Goal: Information Seeking & Learning: Learn about a topic

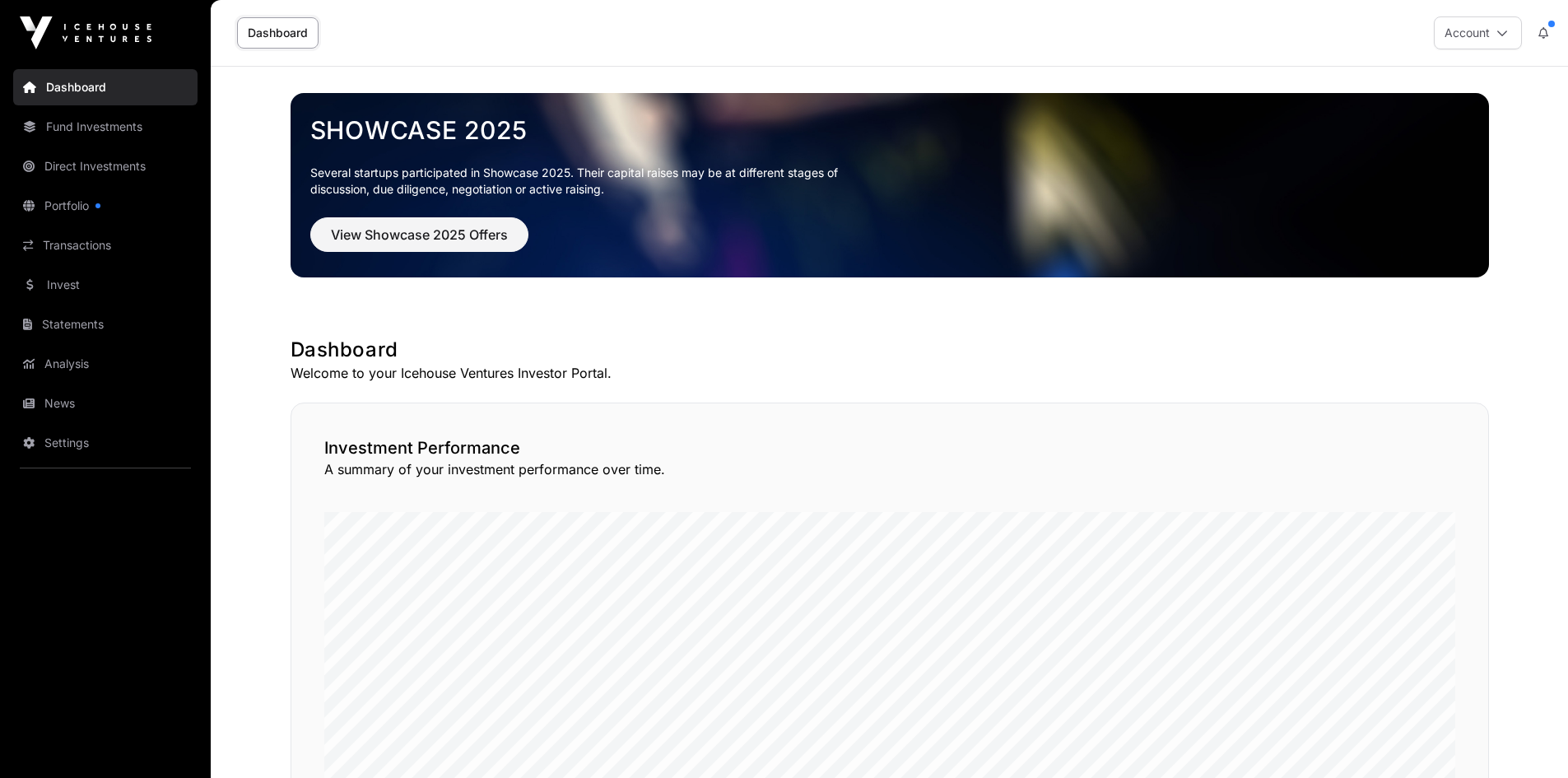
click at [56, 399] on link "News" at bounding box center [105, 403] width 184 height 36
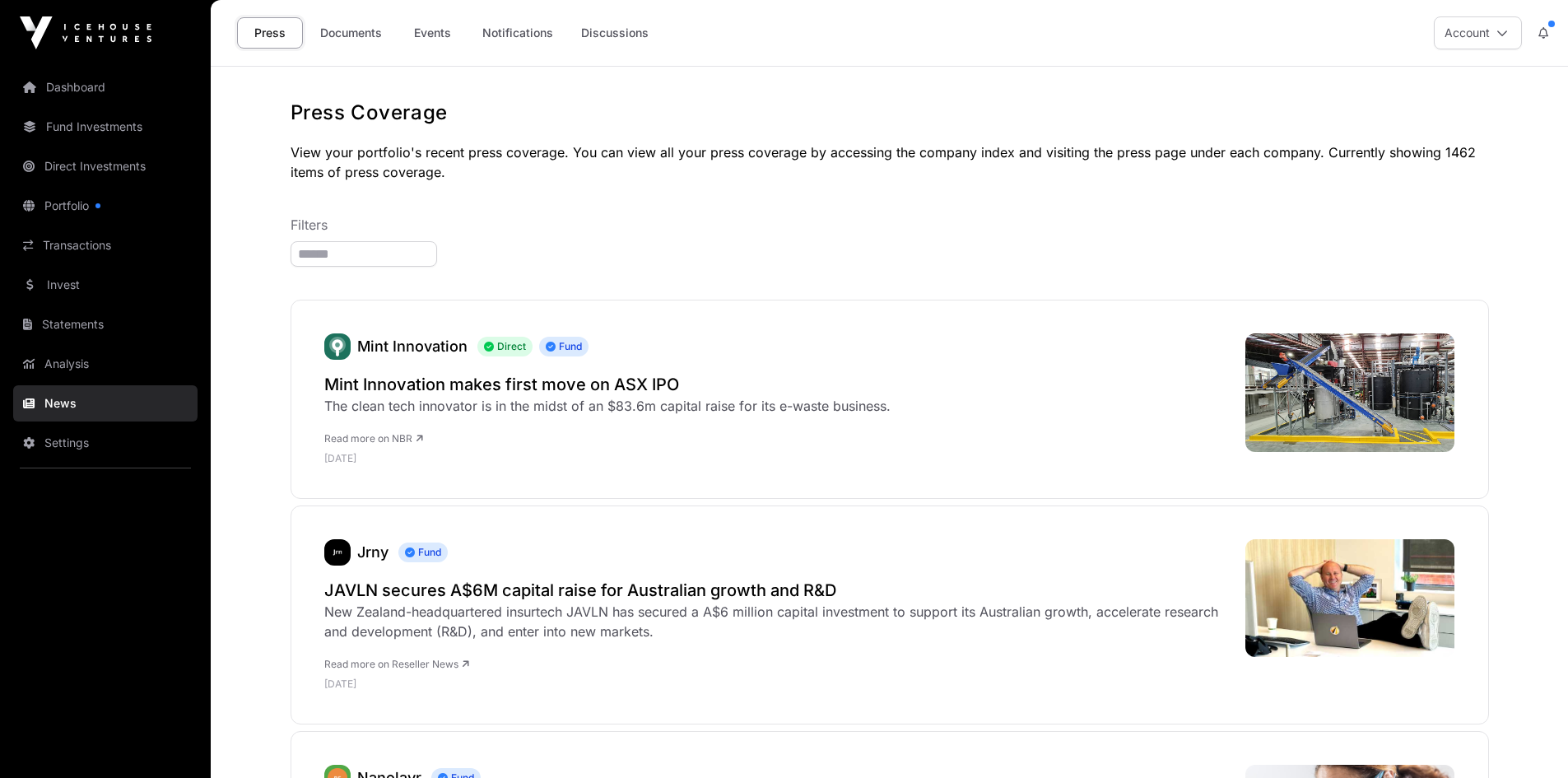
click at [366, 35] on link "Documents" at bounding box center [351, 32] width 83 height 31
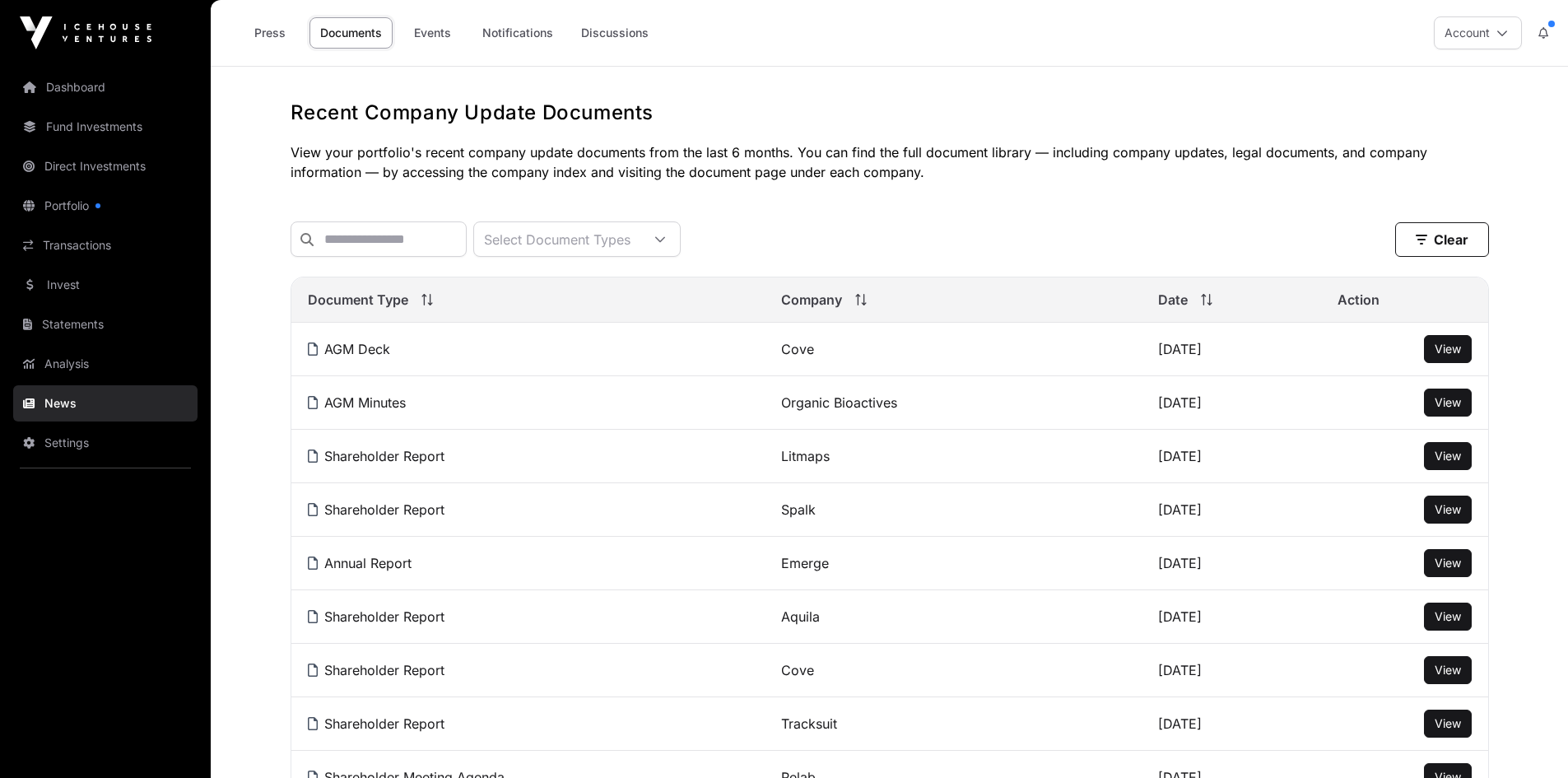
click at [424, 36] on link "Events" at bounding box center [432, 32] width 66 height 31
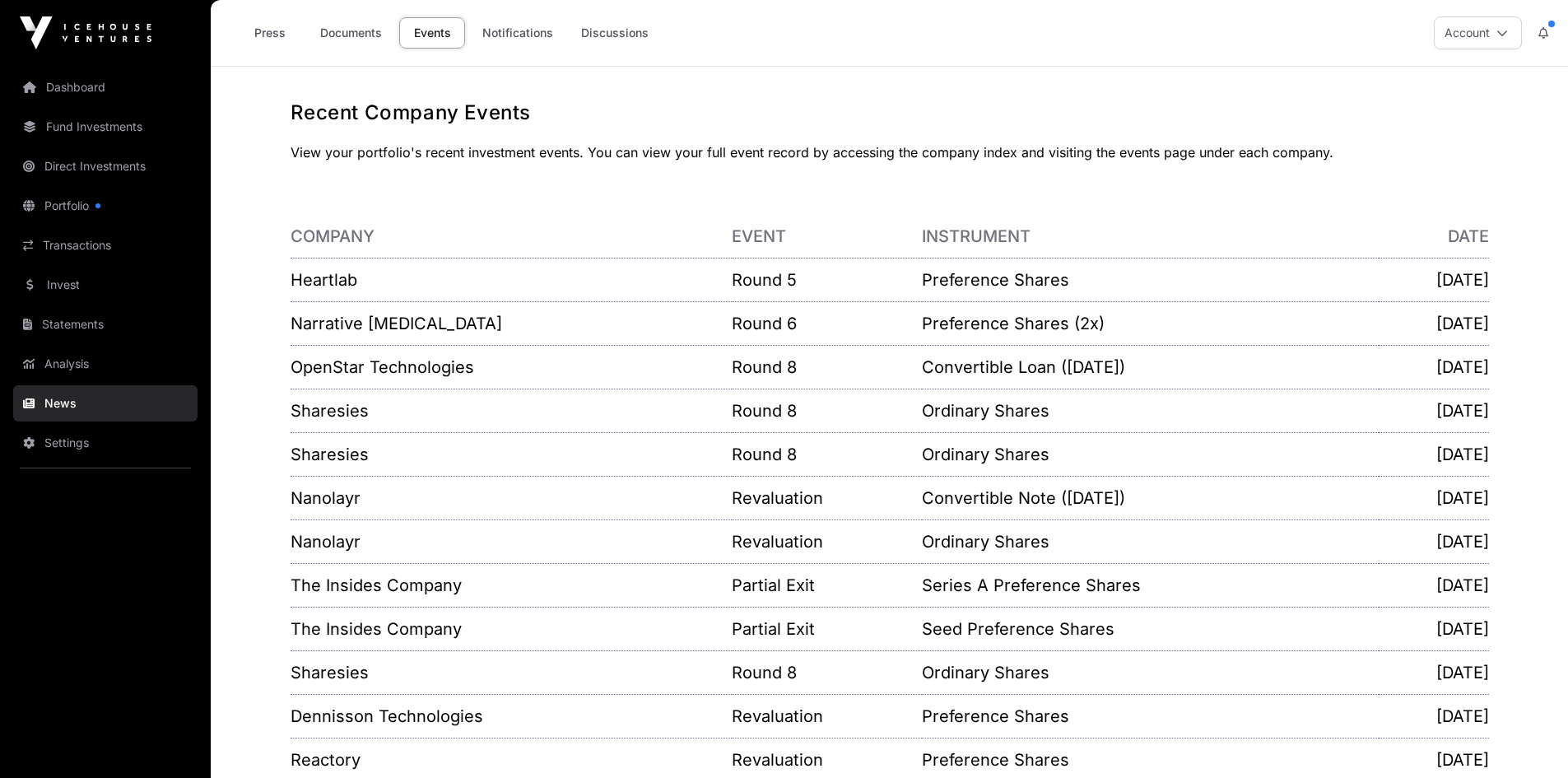
click at [64, 292] on link "Invest" at bounding box center [105, 285] width 184 height 36
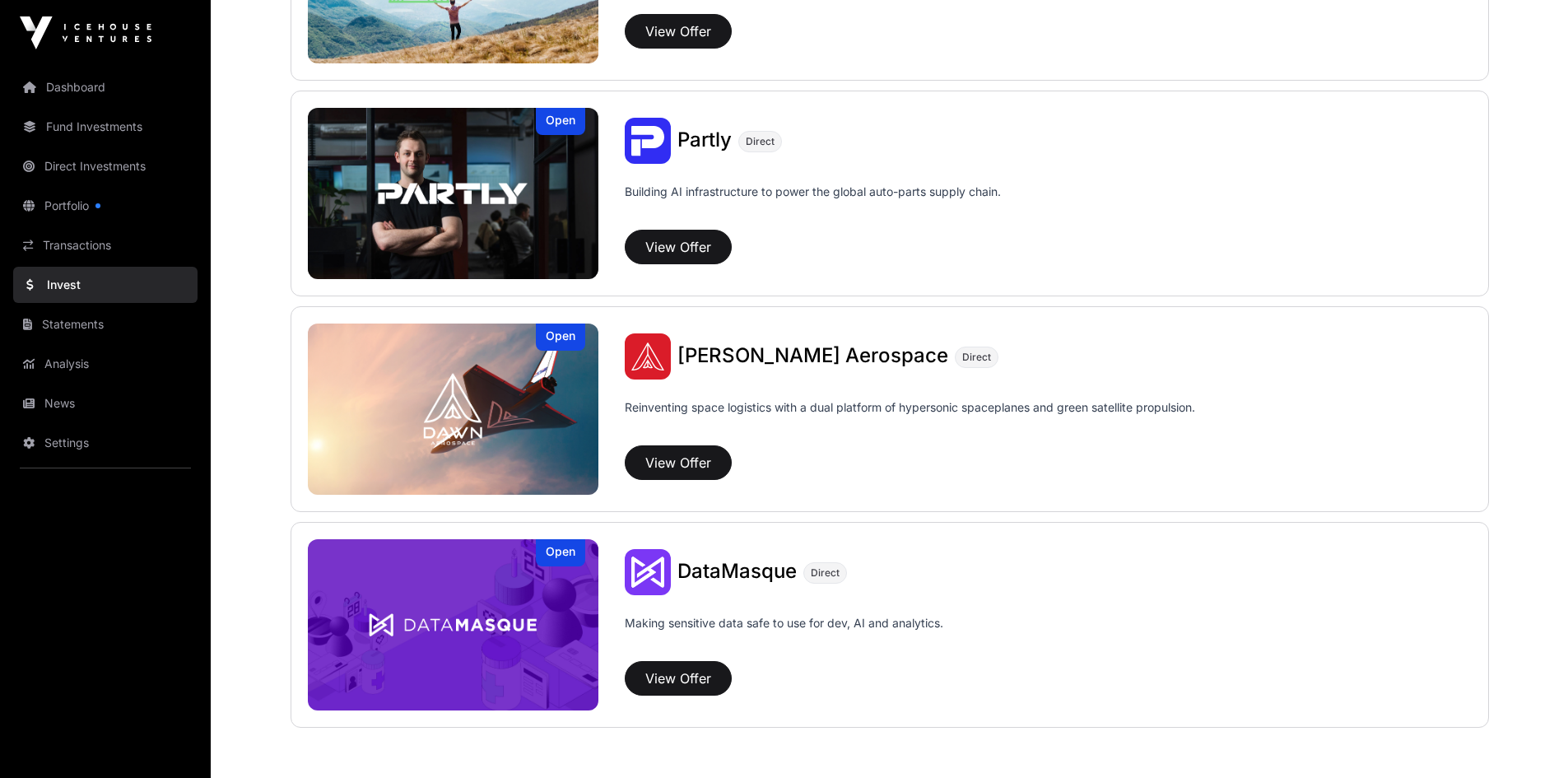
scroll to position [1072, 0]
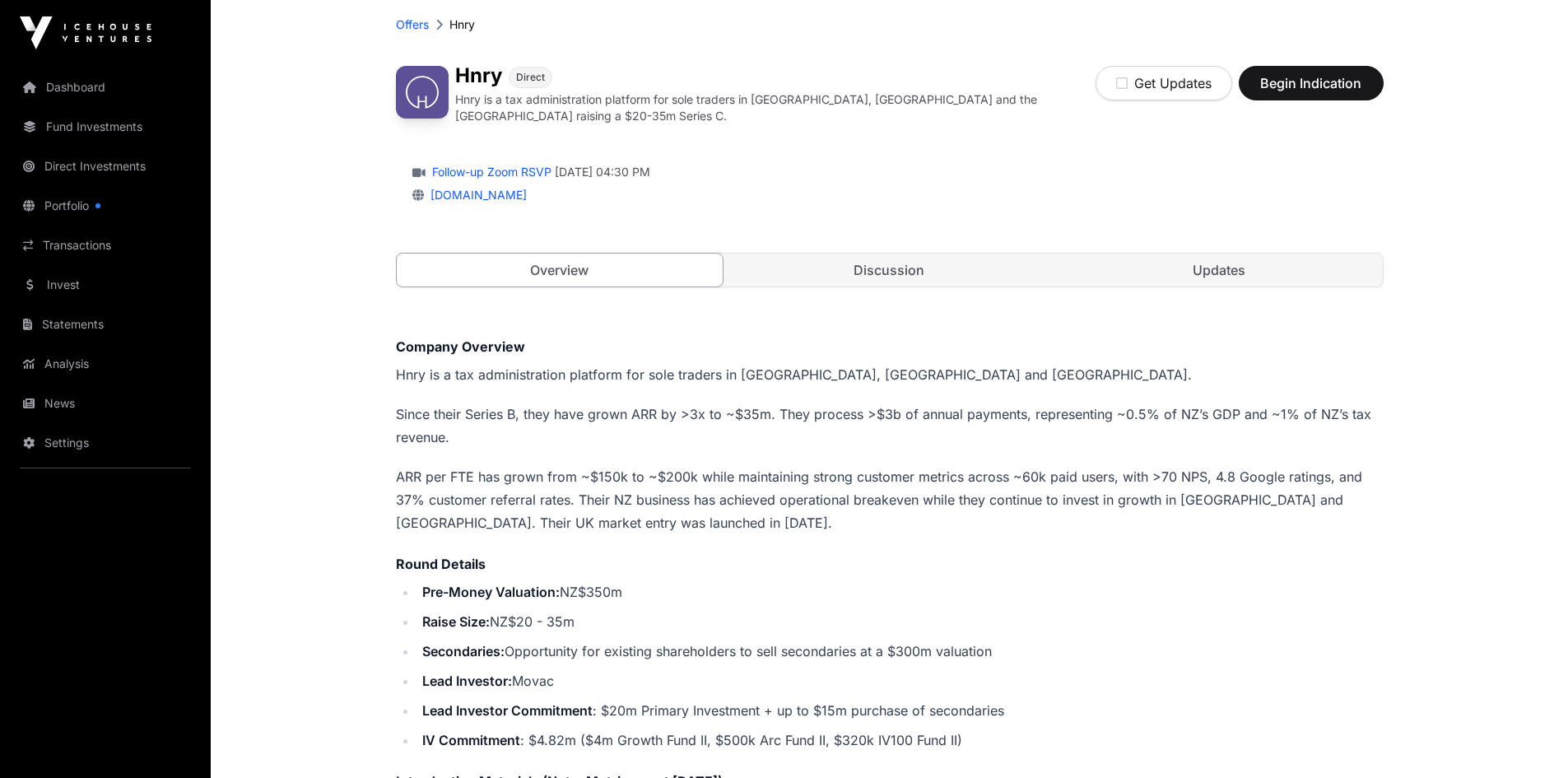
scroll to position [165, 0]
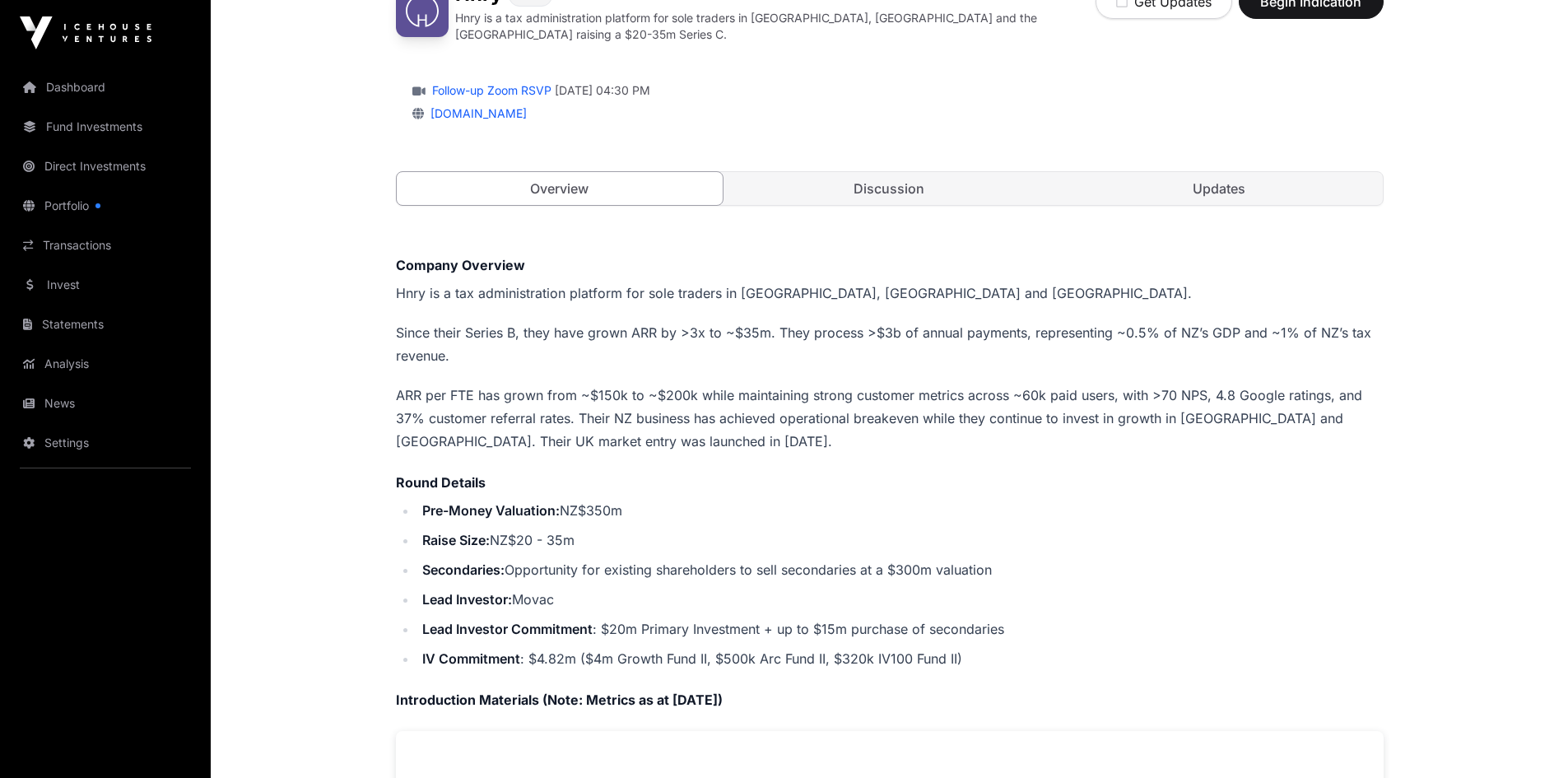
click at [904, 181] on link "Discussion" at bounding box center [889, 188] width 327 height 33
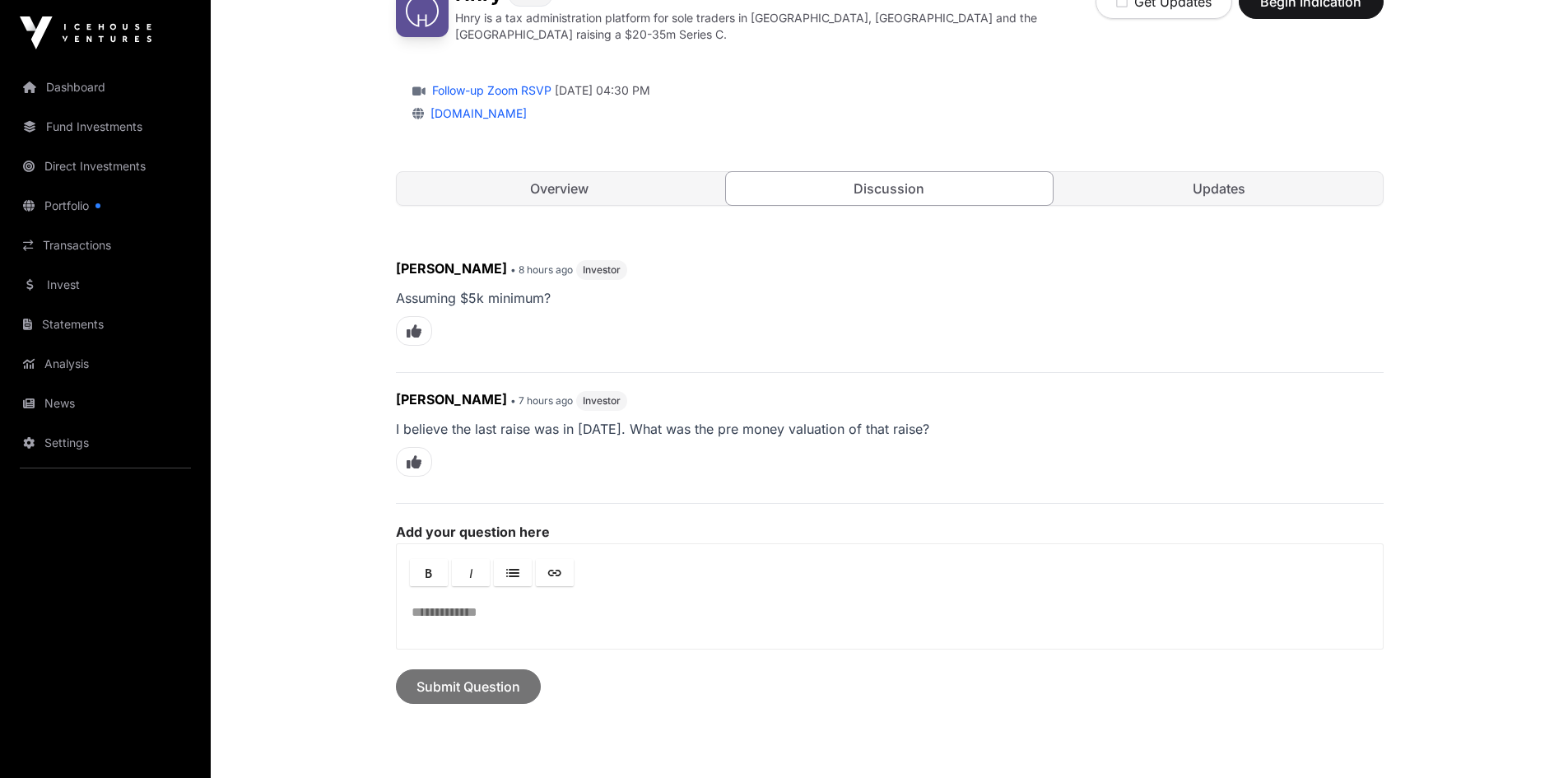
click at [1233, 175] on link "Updates" at bounding box center [1218, 188] width 327 height 33
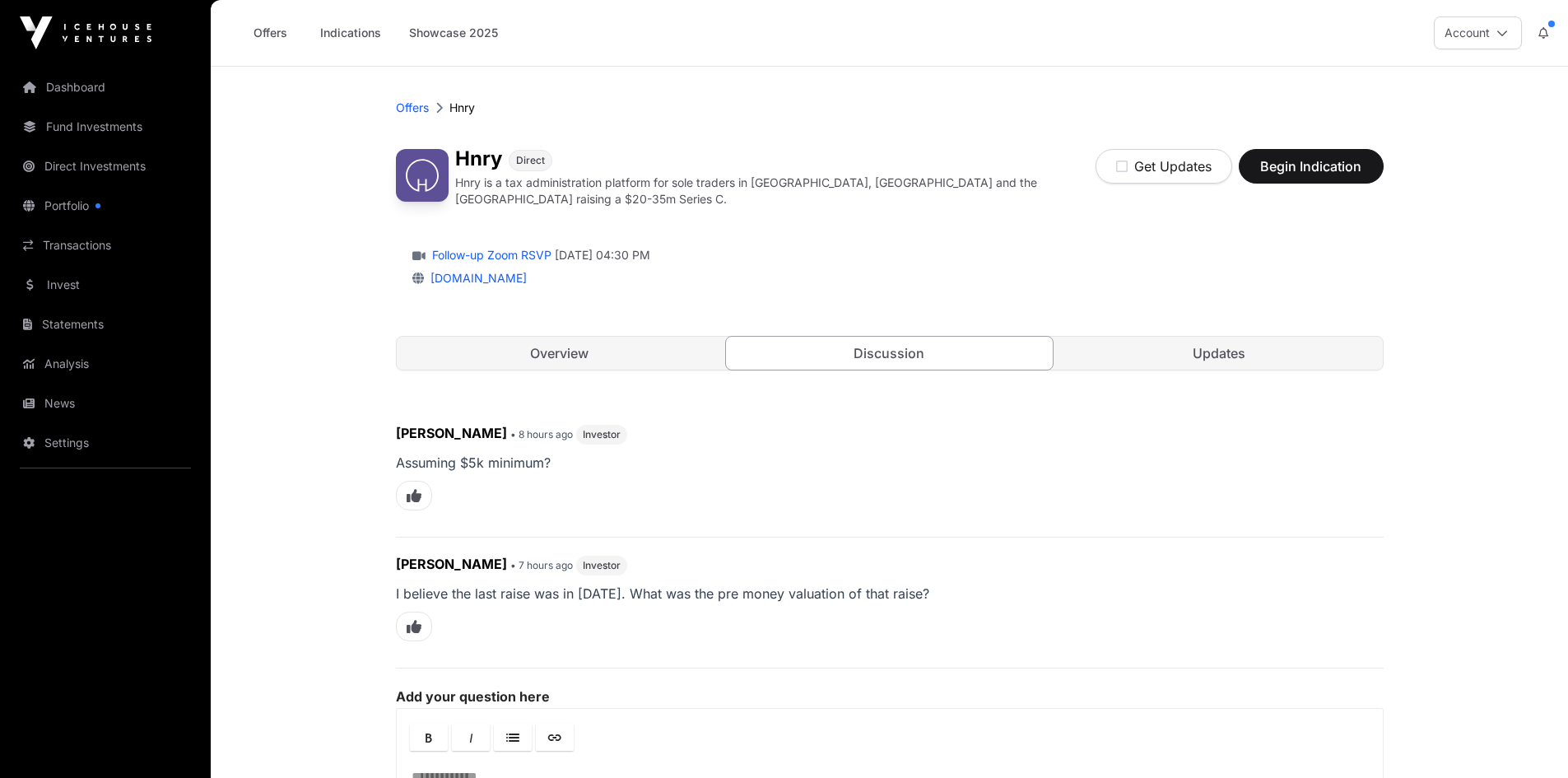
click at [437, 339] on link "Overview" at bounding box center [560, 353] width 327 height 33
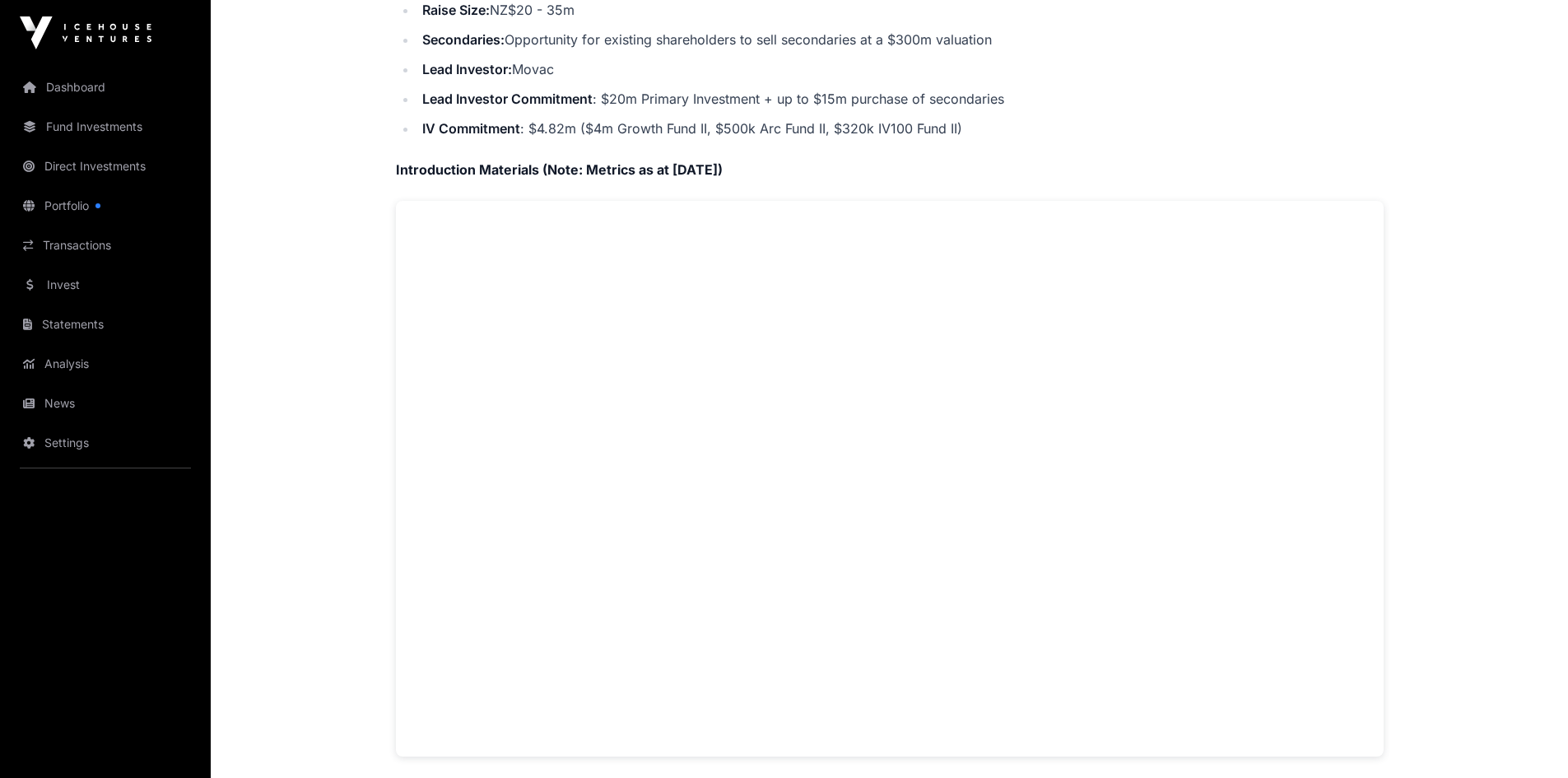
scroll to position [494, 0]
